Goal: Find specific page/section: Find specific page/section

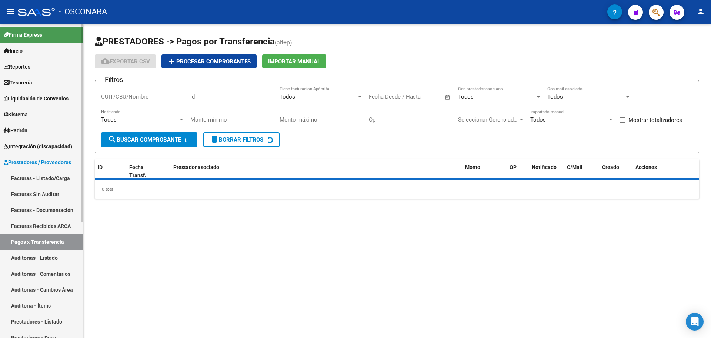
scroll to position [93, 0]
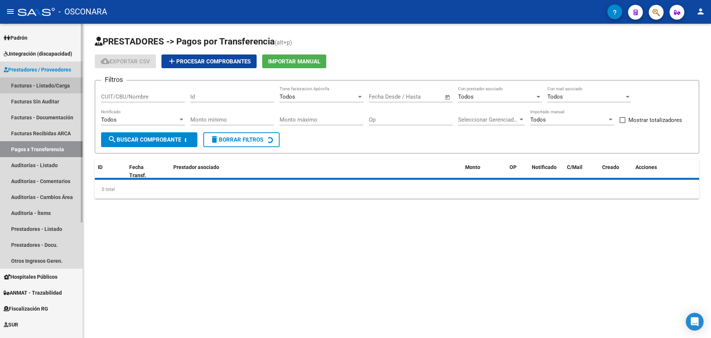
click at [38, 84] on link "Facturas - Listado/Carga" at bounding box center [41, 85] width 83 height 16
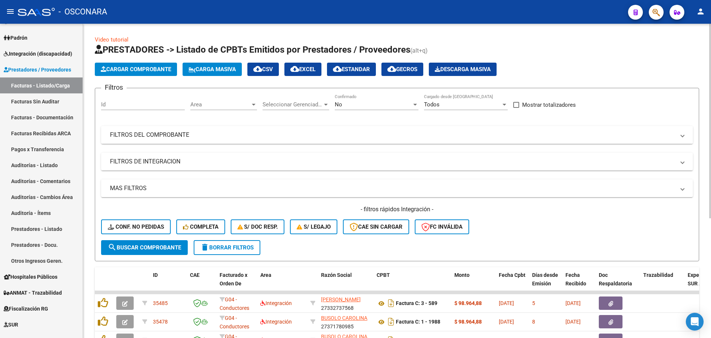
click at [188, 136] on mat-panel-title "FILTROS DEL COMPROBANTE" at bounding box center [392, 135] width 565 height 8
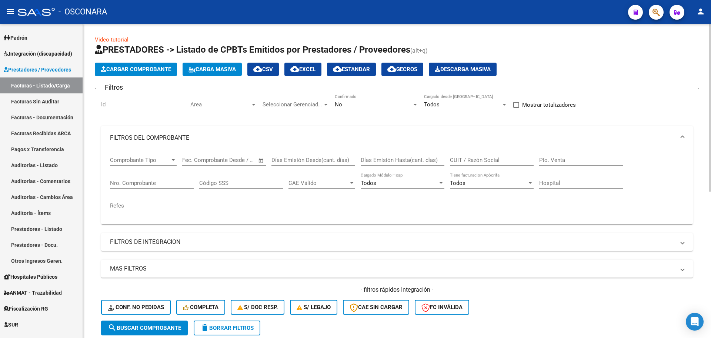
click at [497, 65] on button "Descarga Masiva" at bounding box center [463, 69] width 68 height 13
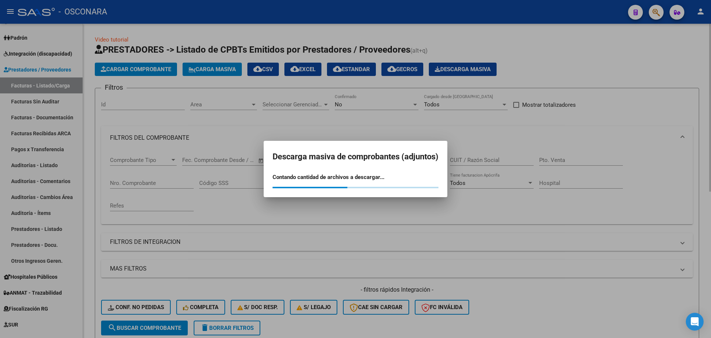
click at [532, 67] on div at bounding box center [355, 169] width 711 height 338
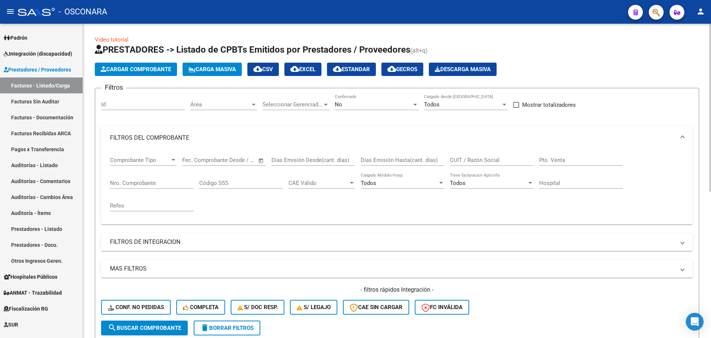
click at [448, 221] on div "Comprobante Tipo Comprobante Tipo Fecha inicio – Fecha fin Fec. Comprobante Des…" at bounding box center [397, 187] width 592 height 74
click at [155, 183] on input "Nro. Comprobante" at bounding box center [152, 183] width 84 height 7
type input "4683"
click at [409, 102] on div "No" at bounding box center [373, 104] width 77 height 7
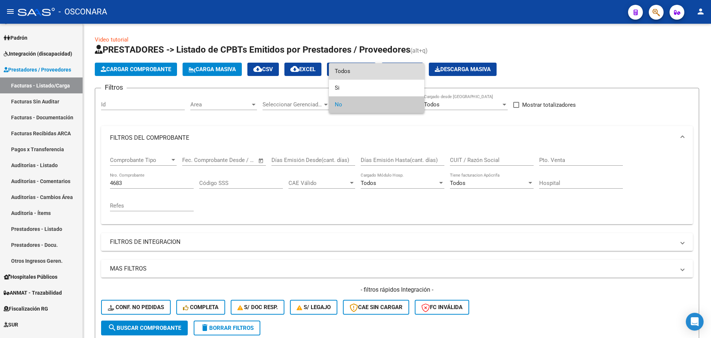
click at [385, 71] on span "Todos" at bounding box center [377, 71] width 84 height 17
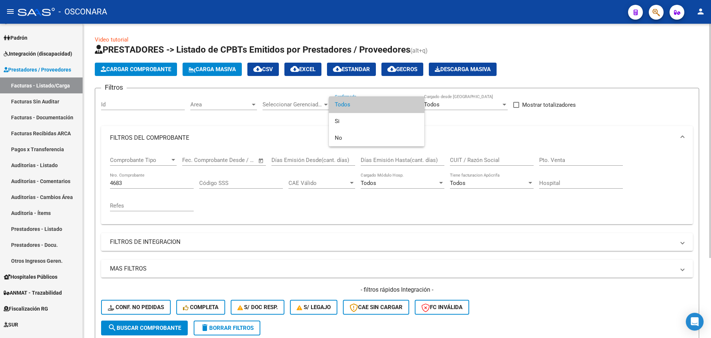
click at [324, 206] on div at bounding box center [355, 169] width 711 height 338
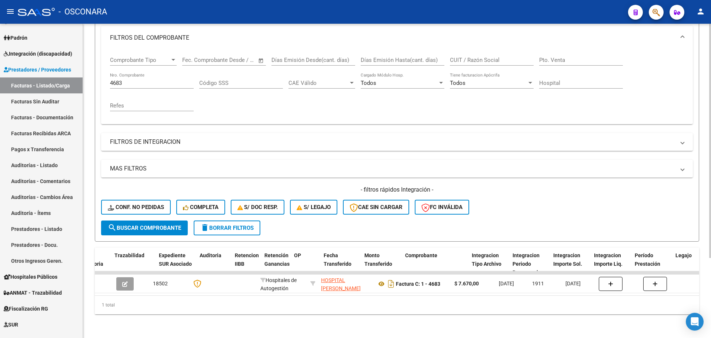
scroll to position [0, 529]
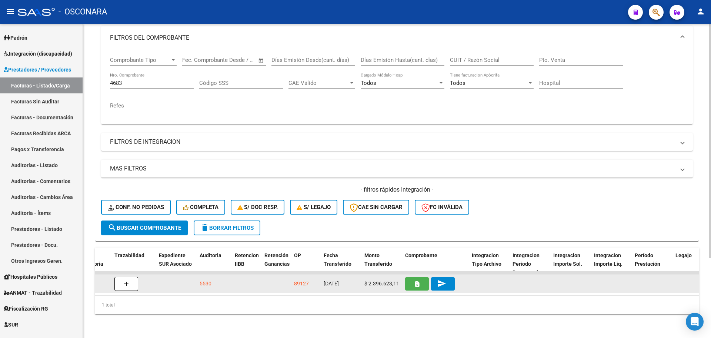
drag, startPoint x: 362, startPoint y: 271, endPoint x: 388, endPoint y: 276, distance: 26.5
click at [394, 280] on div "18502 Hospitales de Autogestión HOSPITAL [PERSON_NAME] 30999281822 Factura C: 1…" at bounding box center [521, 284] width 1910 height 19
click at [386, 280] on span "$ 2.396.623,11" at bounding box center [382, 283] width 35 height 6
click at [353, 279] on div "[DATE]" at bounding box center [341, 283] width 35 height 9
click at [368, 279] on div "$ 2.396.623,11" at bounding box center [382, 283] width 35 height 9
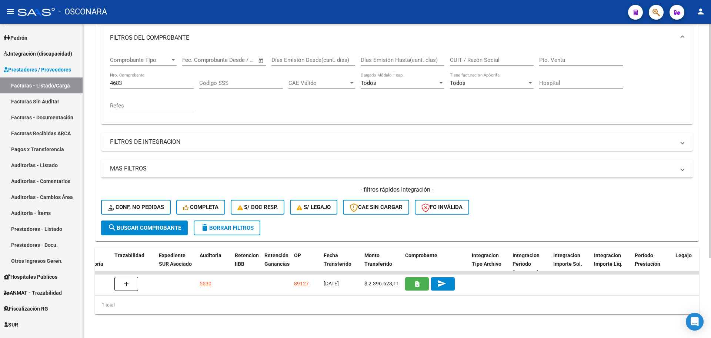
click at [377, 305] on div "1 total" at bounding box center [397, 305] width 605 height 19
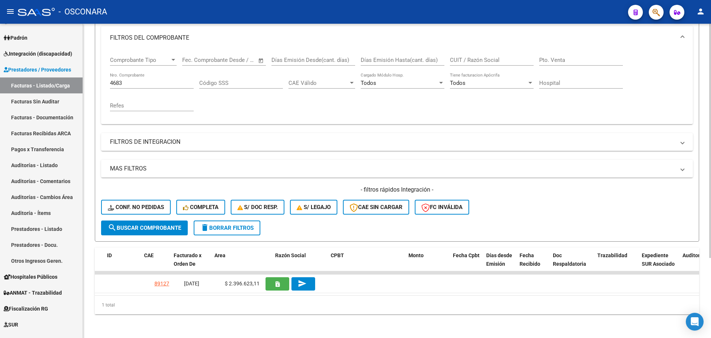
scroll to position [0, 0]
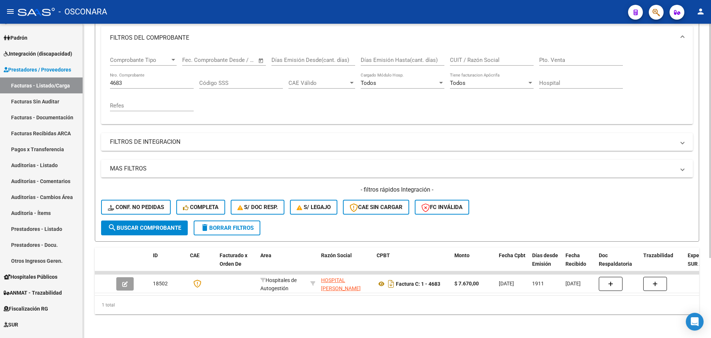
click at [291, 320] on div "Video tutorial PRESTADORES -> Listado de CPBTs Emitidos por Prestadores / Prove…" at bounding box center [397, 131] width 628 height 414
click at [300, 325] on div "Video tutorial PRESTADORES -> Listado de CPBTs Emitidos por Prestadores / Prove…" at bounding box center [397, 131] width 628 height 414
click at [298, 319] on div "Video tutorial PRESTADORES -> Listado de CPBTs Emitidos por Prestadores / Prove…" at bounding box center [397, 131] width 628 height 414
